Goal: Task Accomplishment & Management: Use online tool/utility

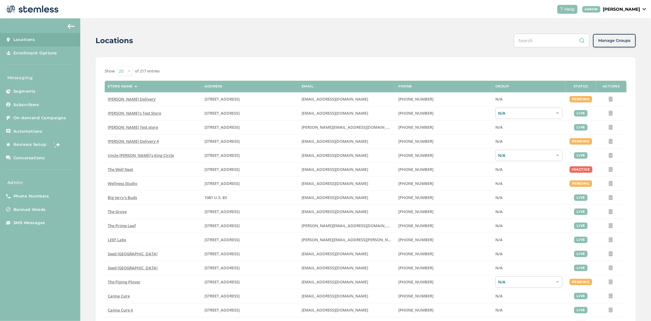
click at [551, 45] on input "text" at bounding box center [551, 41] width 75 height 14
paste input "[PERSON_NAME][EMAIL_ADDRESS][DOMAIN_NAME],"
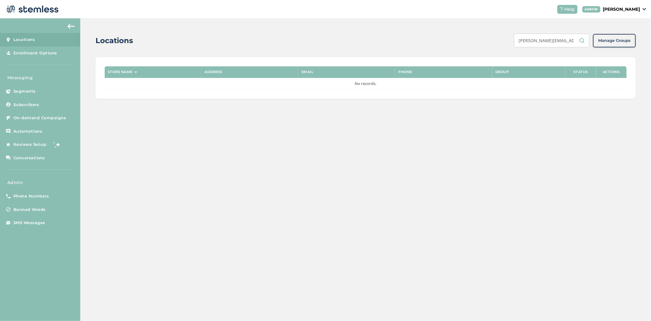
drag, startPoint x: 531, startPoint y: 38, endPoint x: 511, endPoint y: 41, distance: 20.1
click at [513, 40] on div "Locations [EMAIL_ADDRESS][DOMAIN_NAME] Manage Groups" at bounding box center [366, 41] width 540 height 14
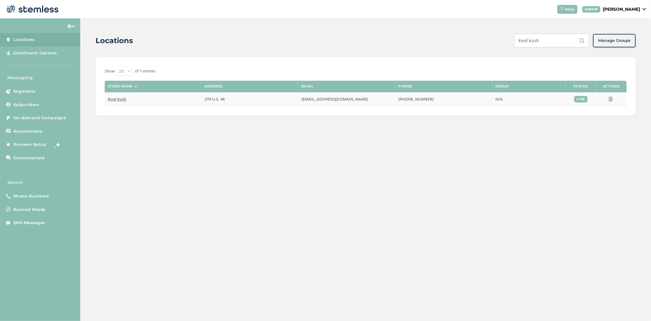
type input "kind kush"
click at [109, 100] on span "Kind Kush" at bounding box center [117, 98] width 19 height 5
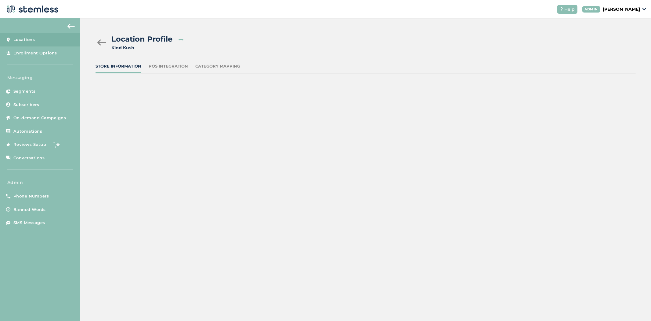
type input "279 U.S. 46"
type input "[PHONE_NUMBER]"
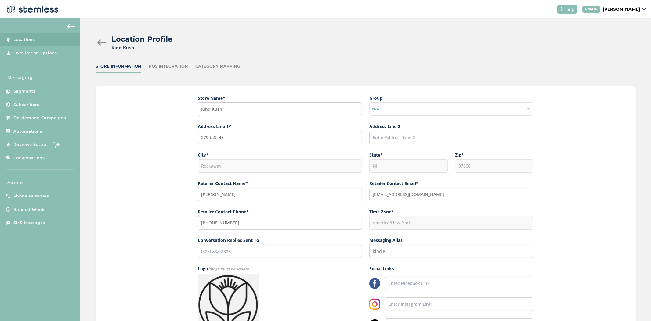
click at [637, 10] on p "[PERSON_NAME]" at bounding box center [621, 9] width 37 height 6
click at [633, 41] on span "Impersonate" at bounding box center [625, 44] width 30 height 6
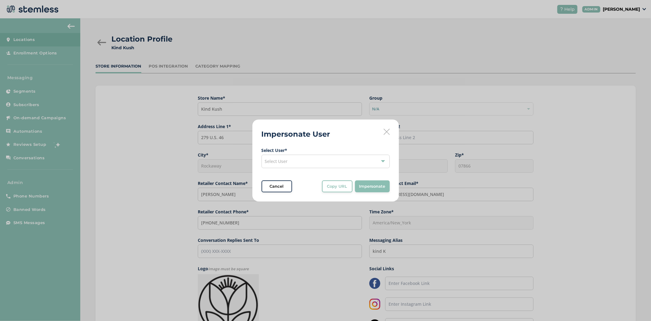
drag, startPoint x: 330, startPoint y: 157, endPoint x: 322, endPoint y: 165, distance: 11.2
click at [329, 158] on div "Select User" at bounding box center [326, 160] width 128 height 13
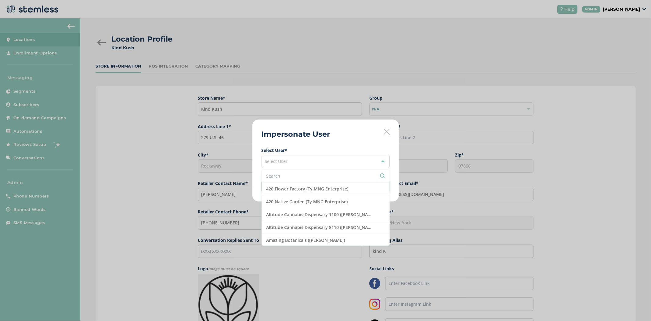
click at [295, 178] on input "text" at bounding box center [326, 176] width 118 height 6
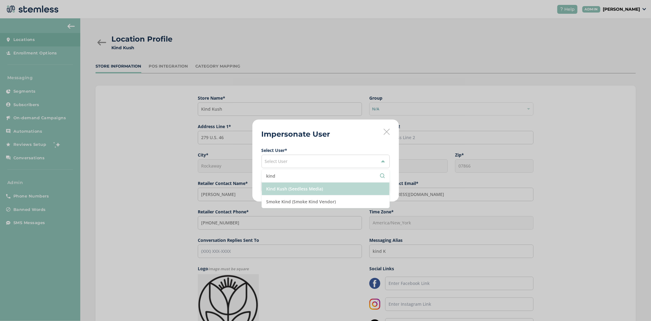
type input "kind"
click at [308, 184] on li "Kind Kush (Seedless Media)" at bounding box center [326, 188] width 128 height 13
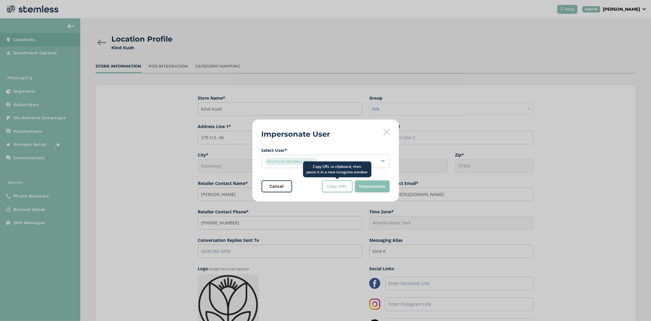
click at [331, 183] on span "Copy URL" at bounding box center [337, 186] width 20 height 6
click at [387, 132] on icon at bounding box center [387, 132] width 6 height 6
